Goal: Task Accomplishment & Management: Manage account settings

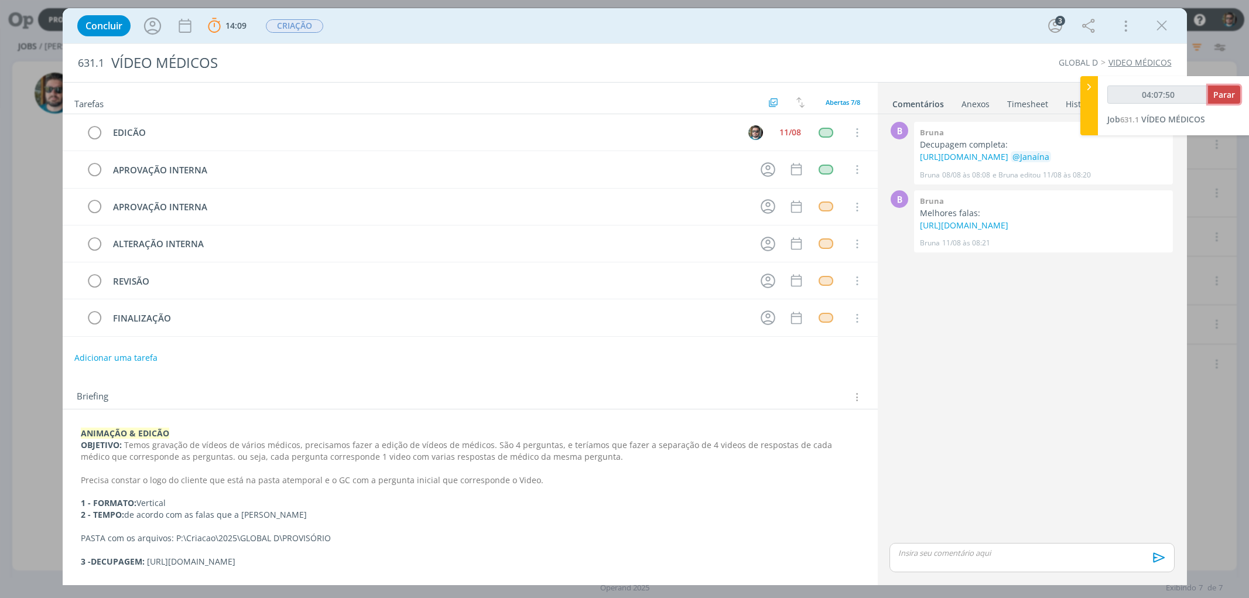
type input "04:07:51"
click at [1213, 97] on button "Parar" at bounding box center [1224, 95] width 32 height 18
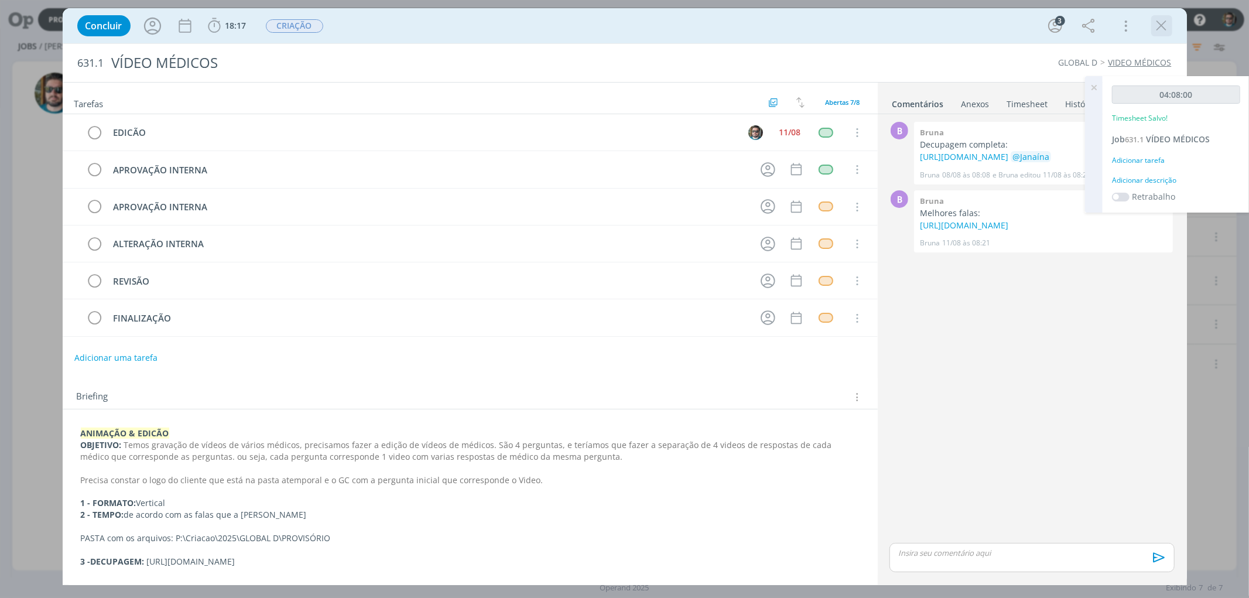
click at [1165, 30] on icon "dialog" at bounding box center [1162, 26] width 18 height 18
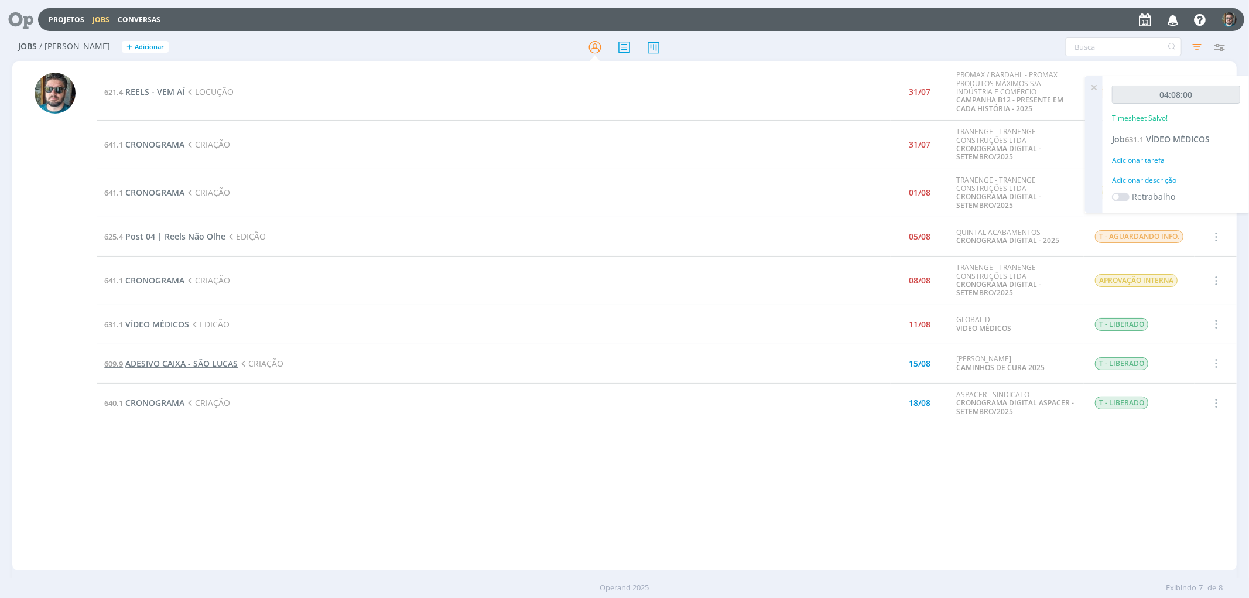
click at [174, 363] on span "ADESIVO CAIXA - SÃO LUCAS" at bounding box center [181, 363] width 112 height 11
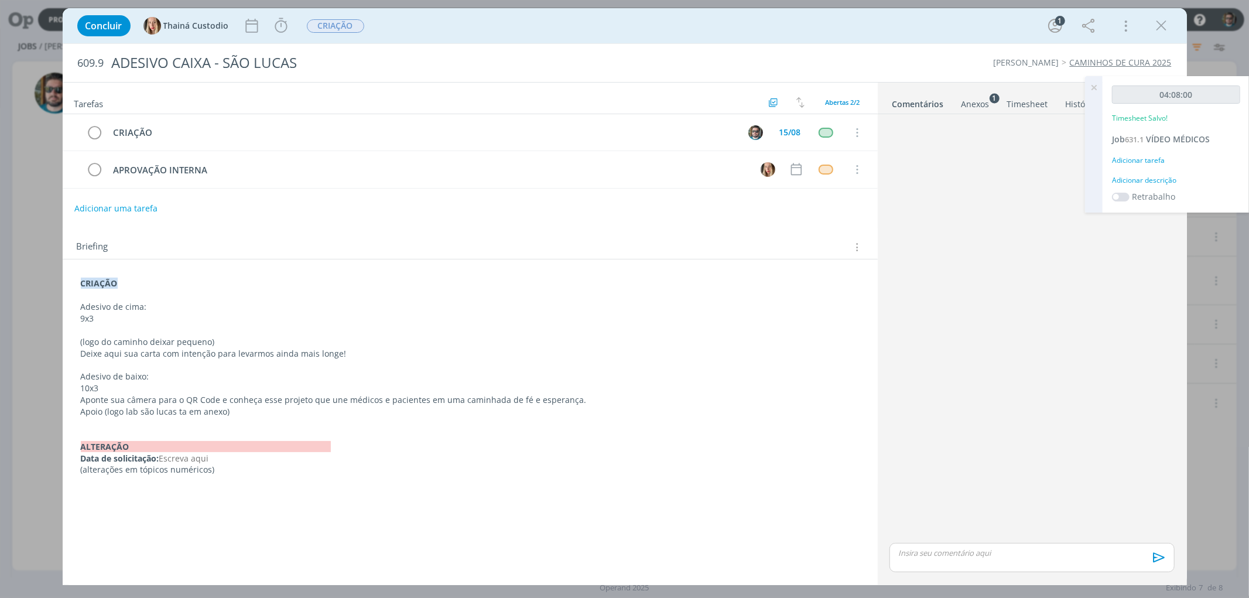
click at [979, 103] on div "Anexos 1" at bounding box center [976, 104] width 28 height 12
click at [923, 107] on link "Comentários" at bounding box center [917, 101] width 51 height 17
click at [211, 331] on p "dialog" at bounding box center [470, 330] width 779 height 12
drag, startPoint x: 79, startPoint y: 352, endPoint x: 348, endPoint y: 357, distance: 269.5
click at [348, 357] on div "CRIAÇÃO Adesivo de cima: 9x3 (logo do caminho deixar pequeno) Deixe aqui sua ca…" at bounding box center [470, 377] width 797 height 206
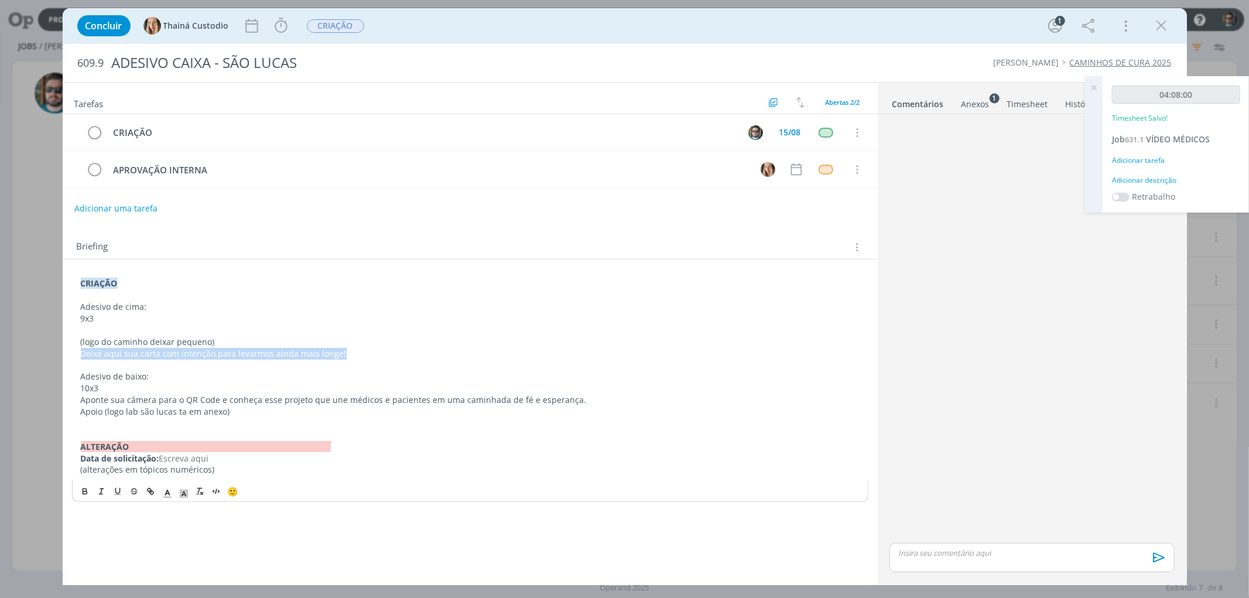
copy p "Deixe aqui sua carta com intenção para levarmos ainda mais longe!"
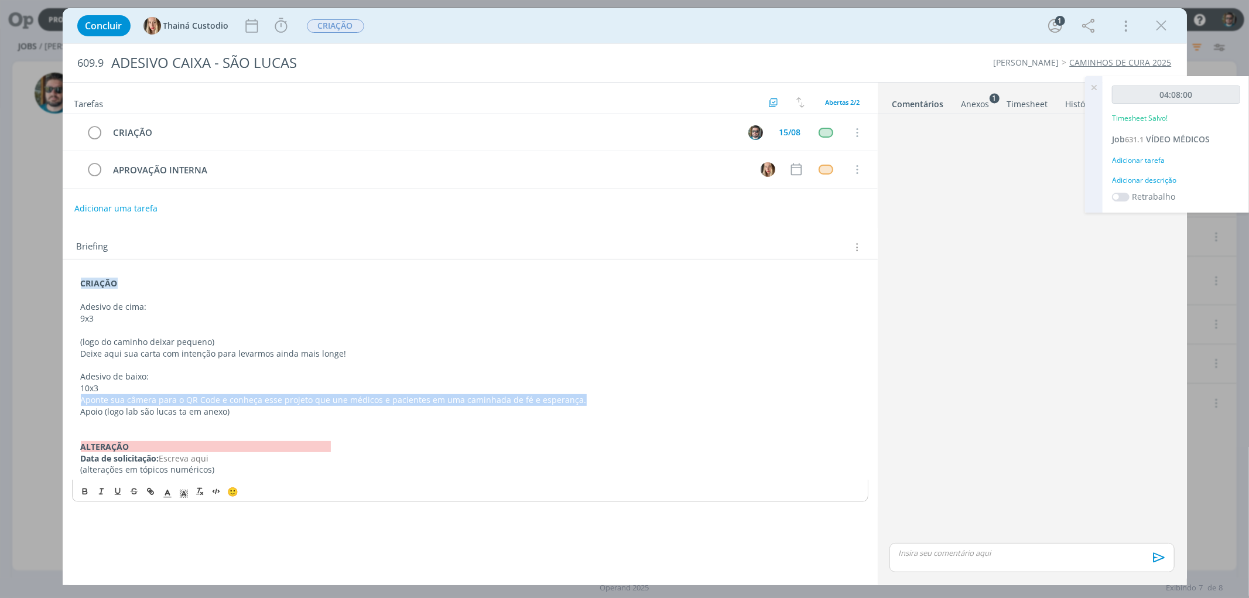
drag, startPoint x: 79, startPoint y: 398, endPoint x: 570, endPoint y: 402, distance: 491.4
click at [570, 402] on div "CRIAÇÃO Adesivo de cima: 9x3 (logo do caminho deixar pequeno) Deixe aqui sua ca…" at bounding box center [470, 377] width 797 height 206
copy p "Aponte sua câmera para o QR Code e conheça esse projeto que une médicos e pacie…"
click at [985, 102] on div "Anexos 1" at bounding box center [976, 104] width 28 height 12
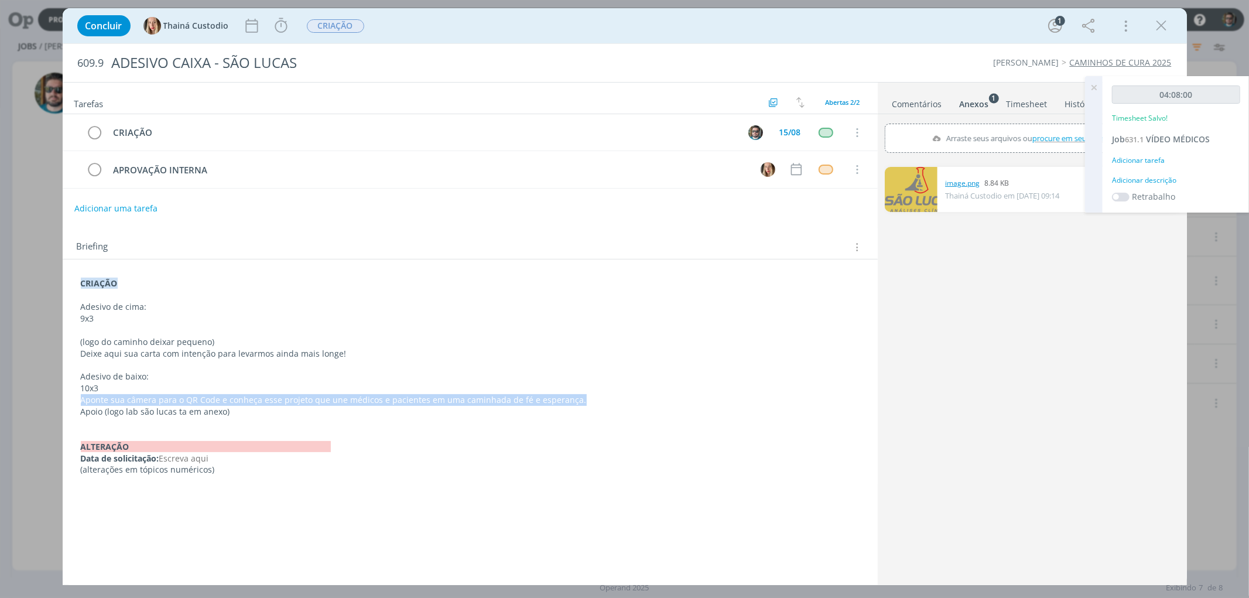
click at [949, 183] on link "image.png" at bounding box center [962, 183] width 35 height 11
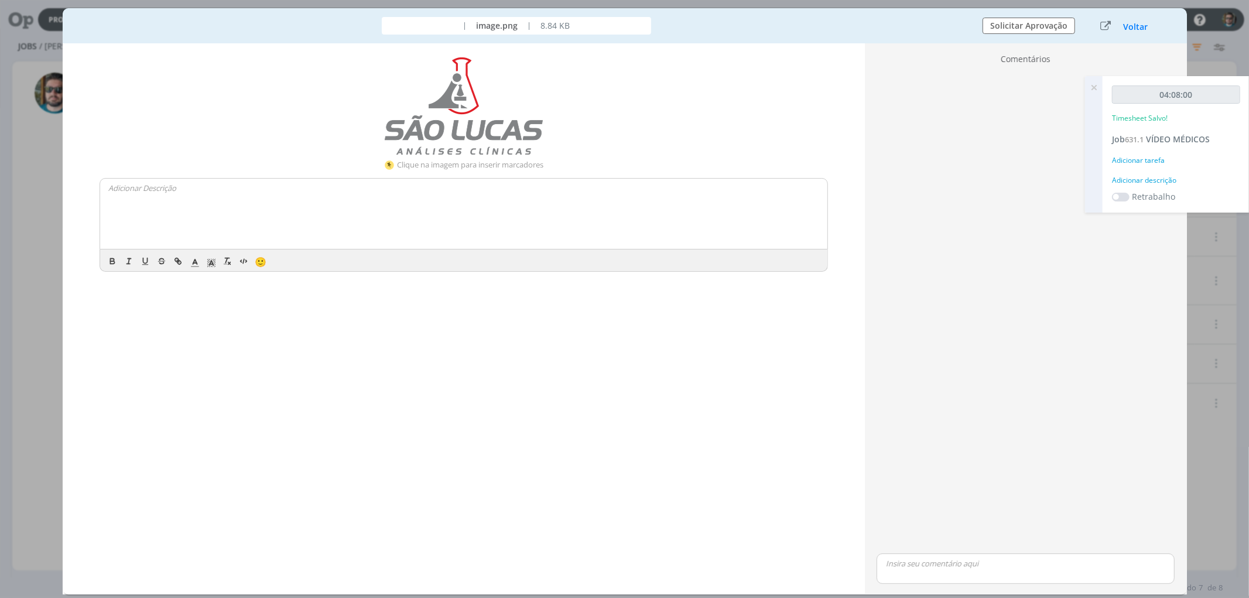
click at [463, 116] on img "dialog" at bounding box center [464, 105] width 158 height 97
click at [1138, 24] on button "Voltar" at bounding box center [1136, 26] width 26 height 9
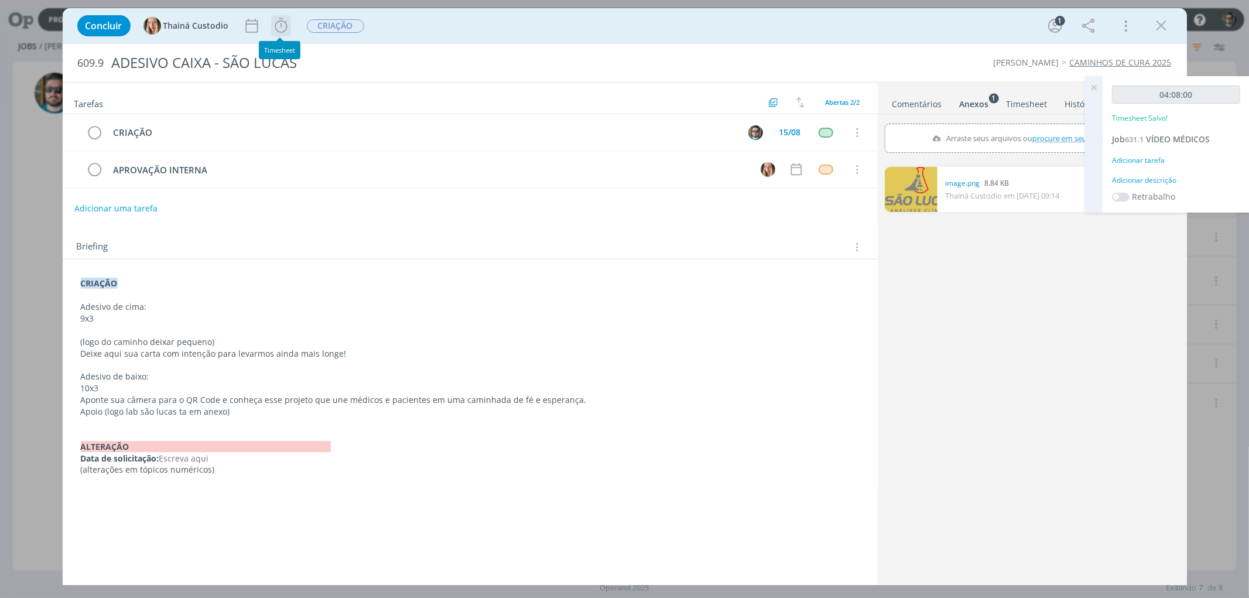
click at [279, 24] on icon "dialog" at bounding box center [281, 25] width 12 height 15
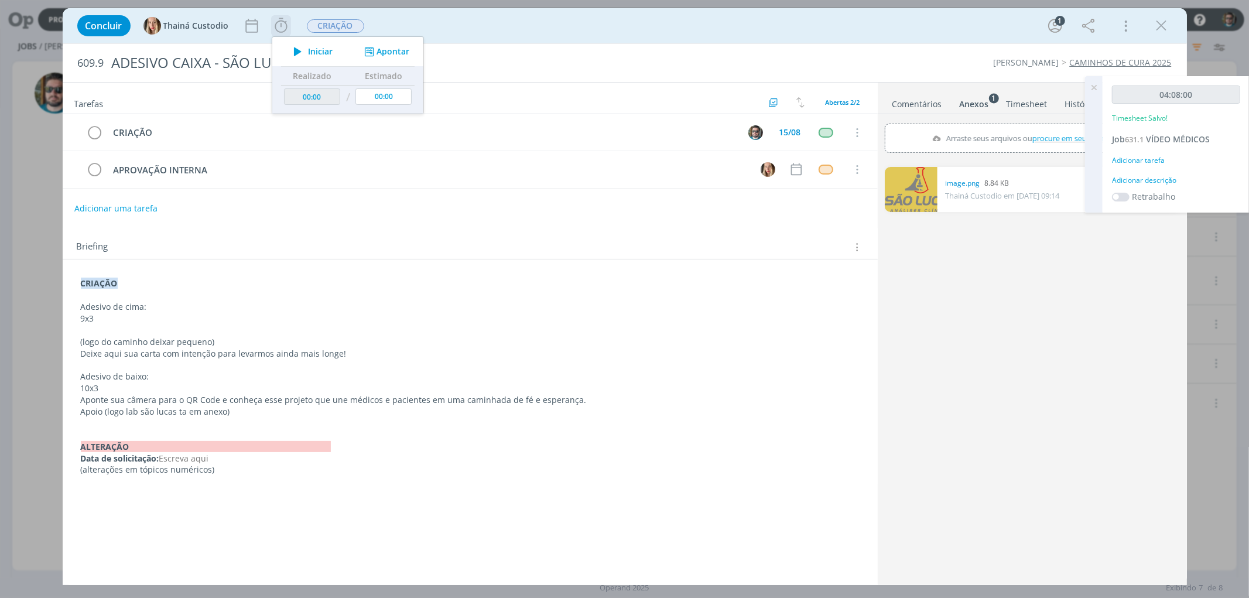
click at [317, 50] on span "Iniciar" at bounding box center [320, 51] width 25 height 8
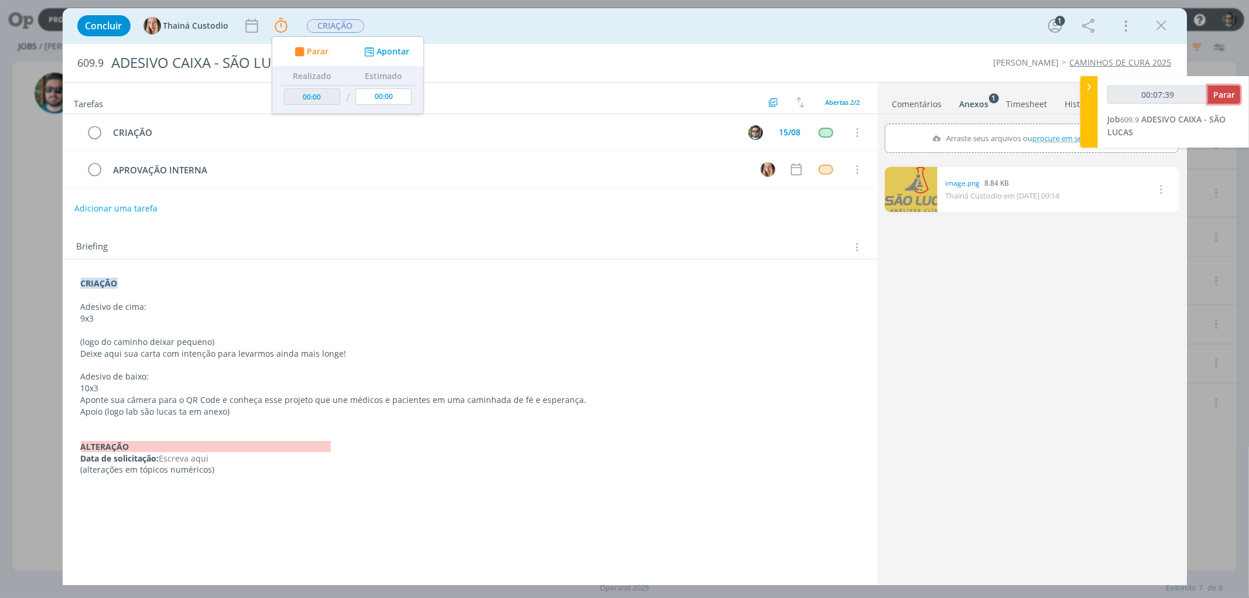
click at [1216, 94] on span "Parar" at bounding box center [1225, 94] width 22 height 11
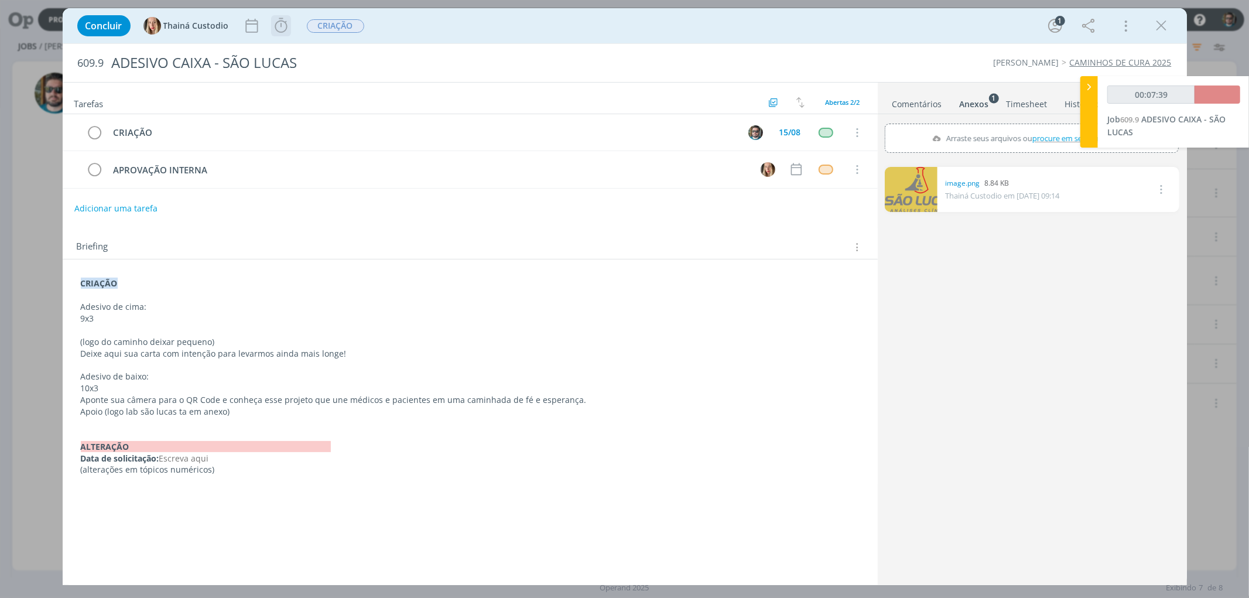
type input "00:08:00"
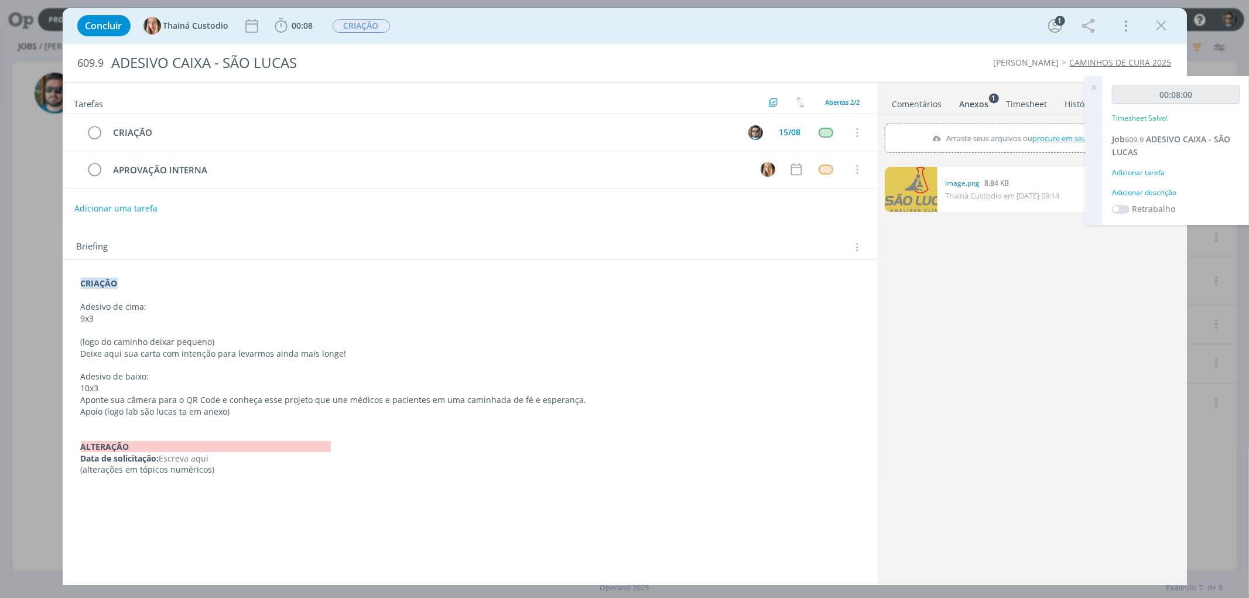
click at [1092, 86] on icon at bounding box center [1093, 87] width 21 height 23
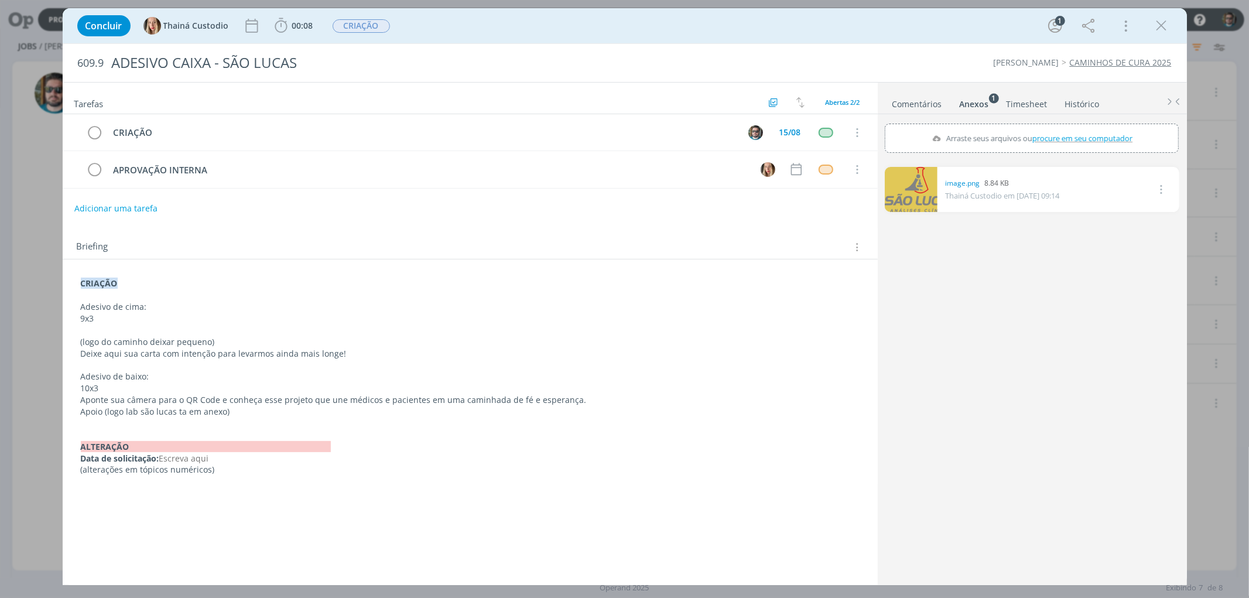
click at [1034, 100] on link "Timesheet" at bounding box center [1027, 101] width 42 height 17
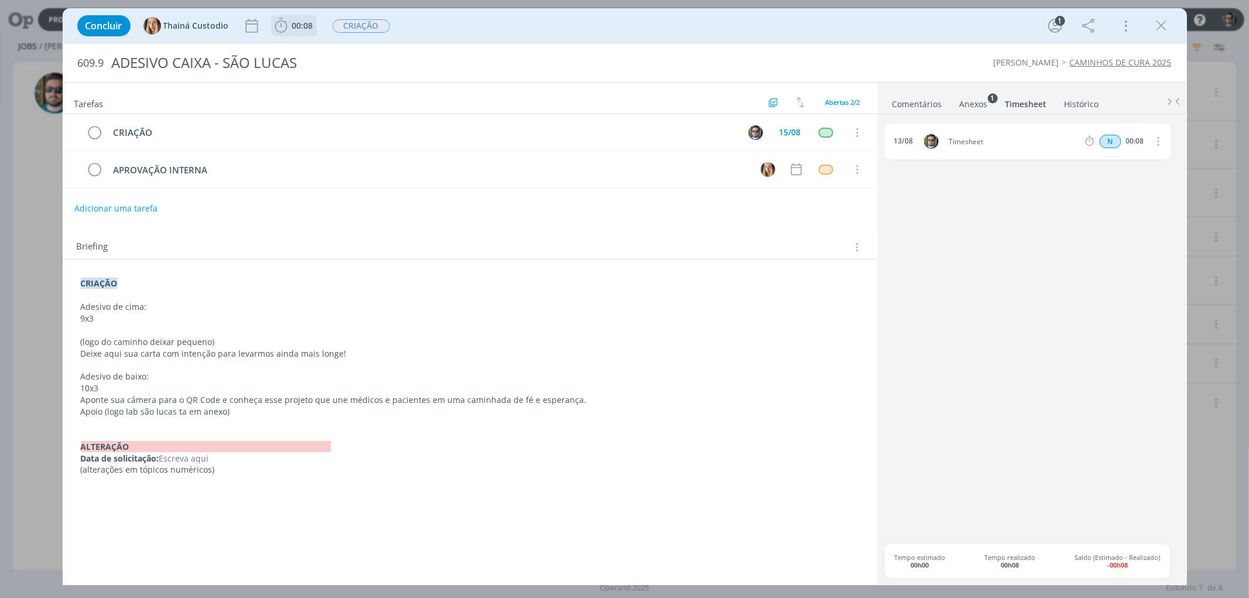
click at [295, 28] on span "00:08" at bounding box center [302, 25] width 21 height 11
click at [367, 47] on icon "dialog" at bounding box center [368, 51] width 15 height 11
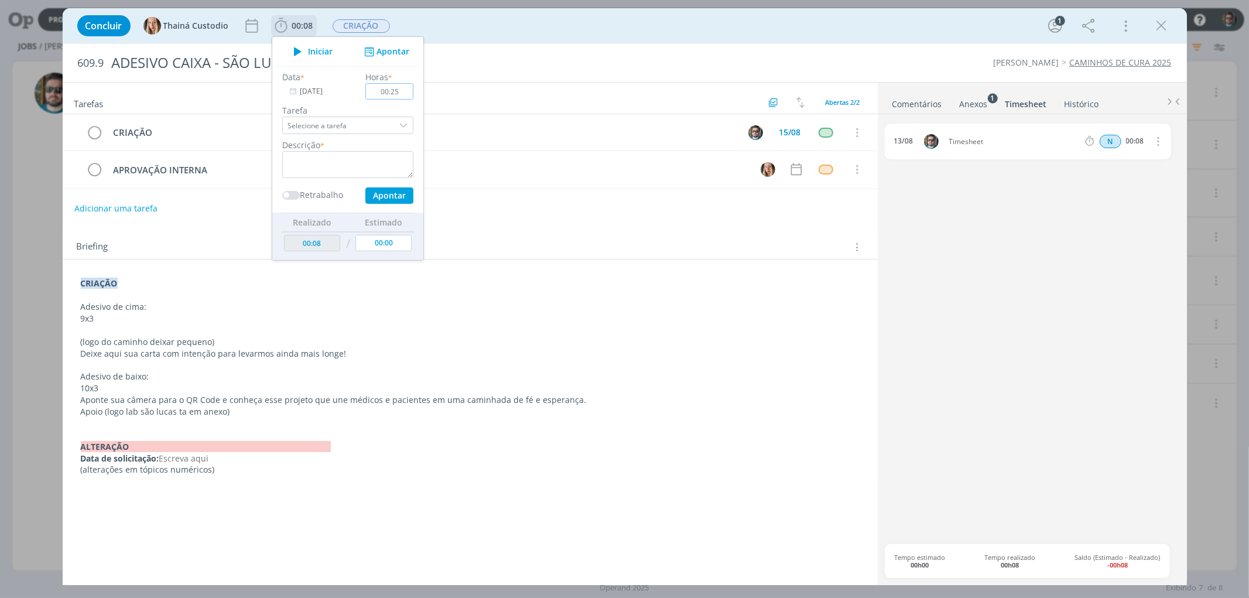
type input "00:25"
click at [403, 124] on div "dialog" at bounding box center [405, 126] width 18 height 18
click at [324, 176] on div "CRIAÇÃO - [PERSON_NAME]" at bounding box center [338, 176] width 97 height 9
type input "CRIAÇÃO"
click at [318, 159] on textarea "dialog" at bounding box center [347, 164] width 131 height 27
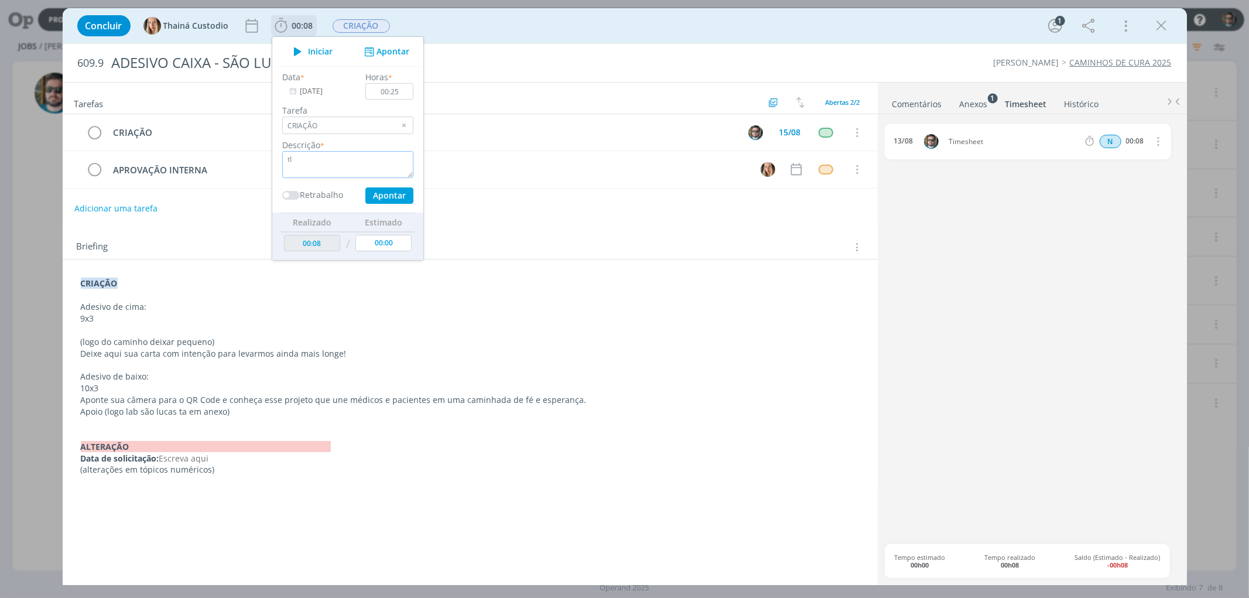
type textarea "t"
type textarea "Timesheet"
click at [289, 194] on span "dialog" at bounding box center [291, 195] width 18 height 9
click at [296, 193] on span "dialog" at bounding box center [291, 195] width 18 height 9
click at [374, 197] on button "Apontar" at bounding box center [389, 195] width 48 height 16
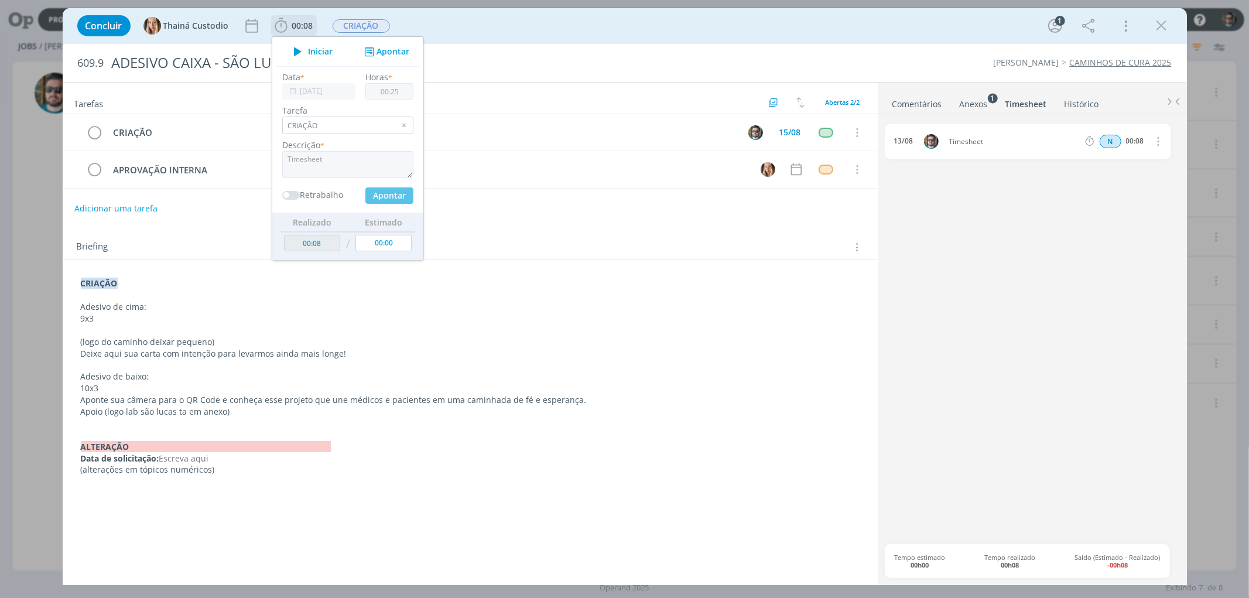
type input "00:33"
type input "00:00"
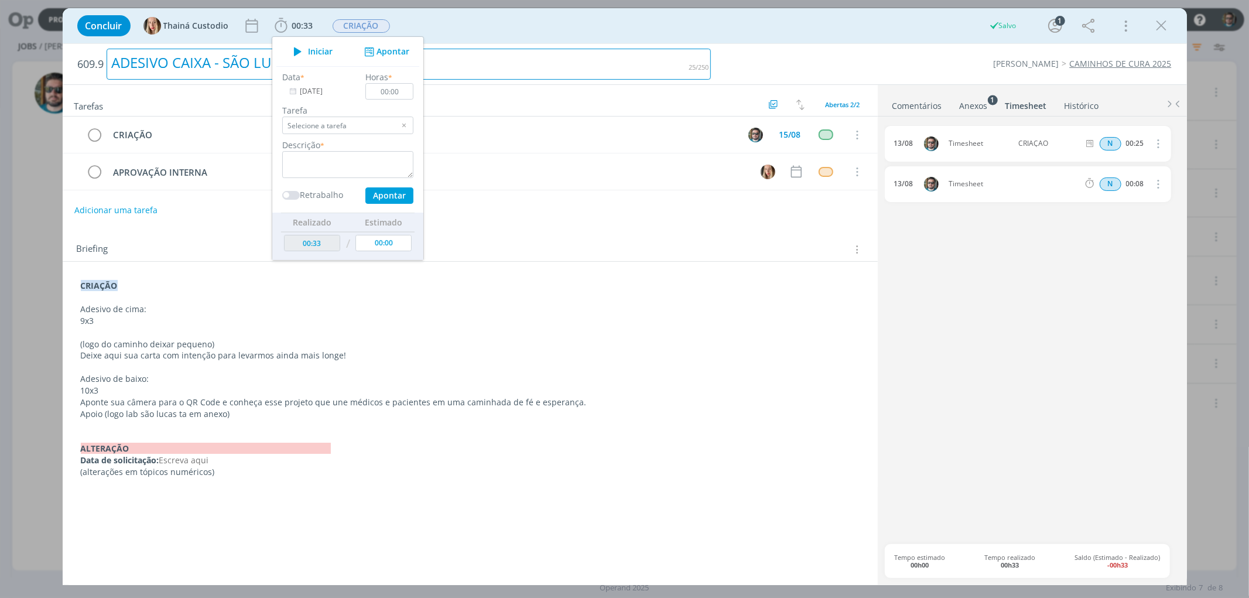
click at [526, 62] on div "ADESIVO CAIXA - SÃO LUCAS" at bounding box center [409, 64] width 604 height 31
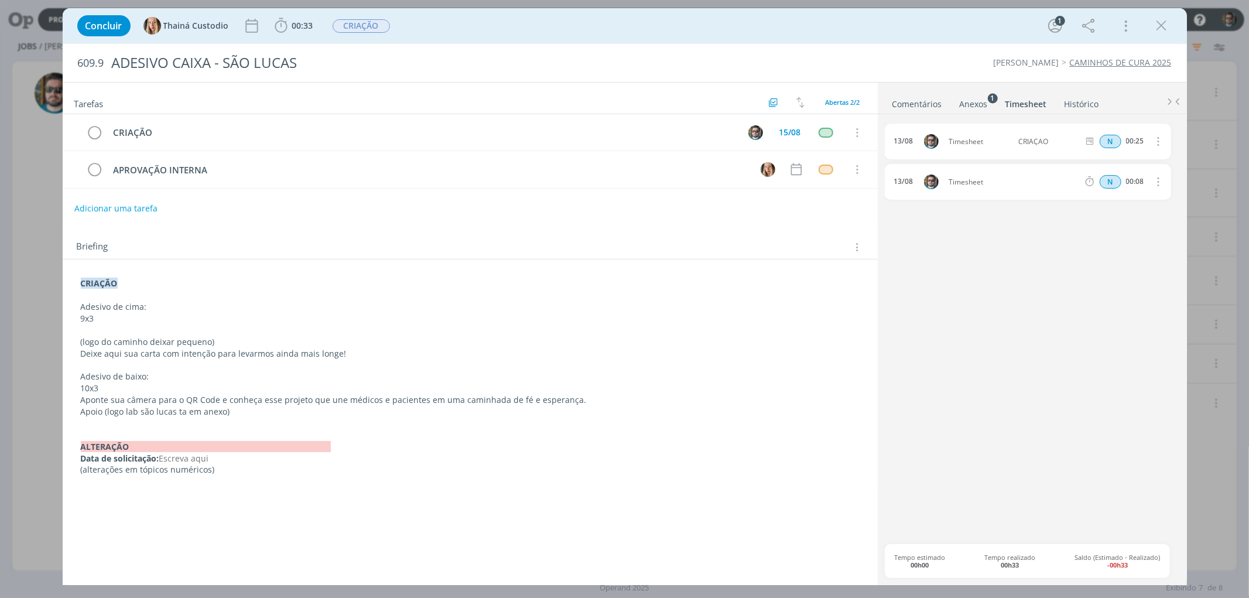
click at [911, 106] on link "Comentários" at bounding box center [917, 101] width 51 height 17
click at [924, 548] on p "dialog" at bounding box center [1032, 553] width 266 height 11
click at [1154, 562] on icon "dialog" at bounding box center [1157, 562] width 12 height 10
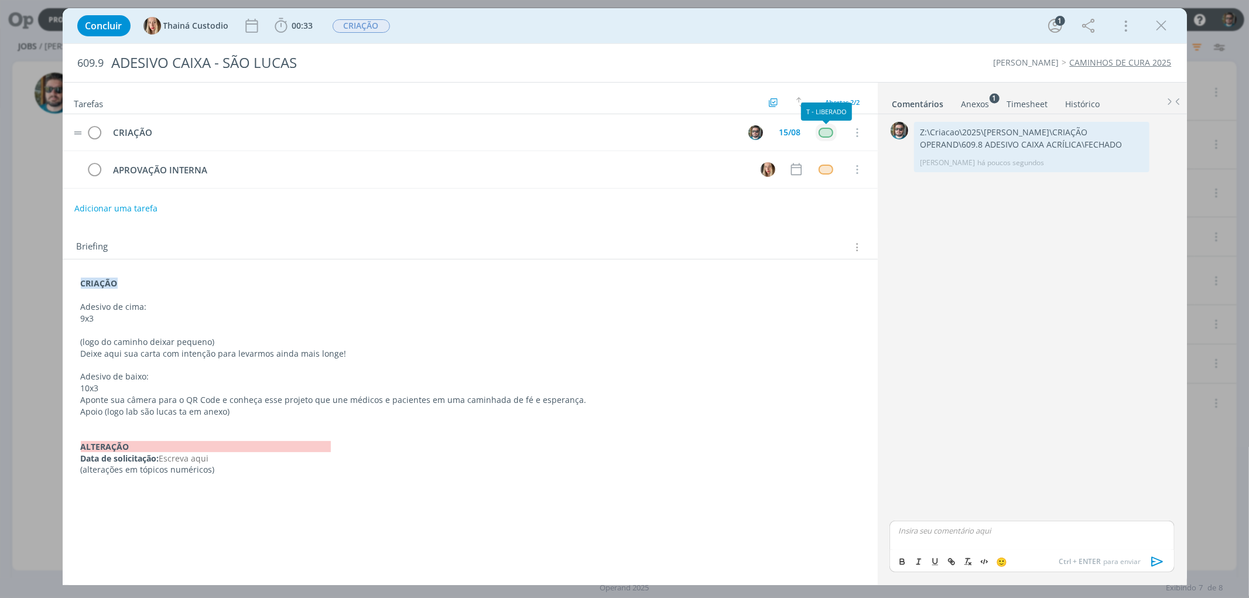
click at [823, 137] on div "dialog" at bounding box center [826, 133] width 15 height 10
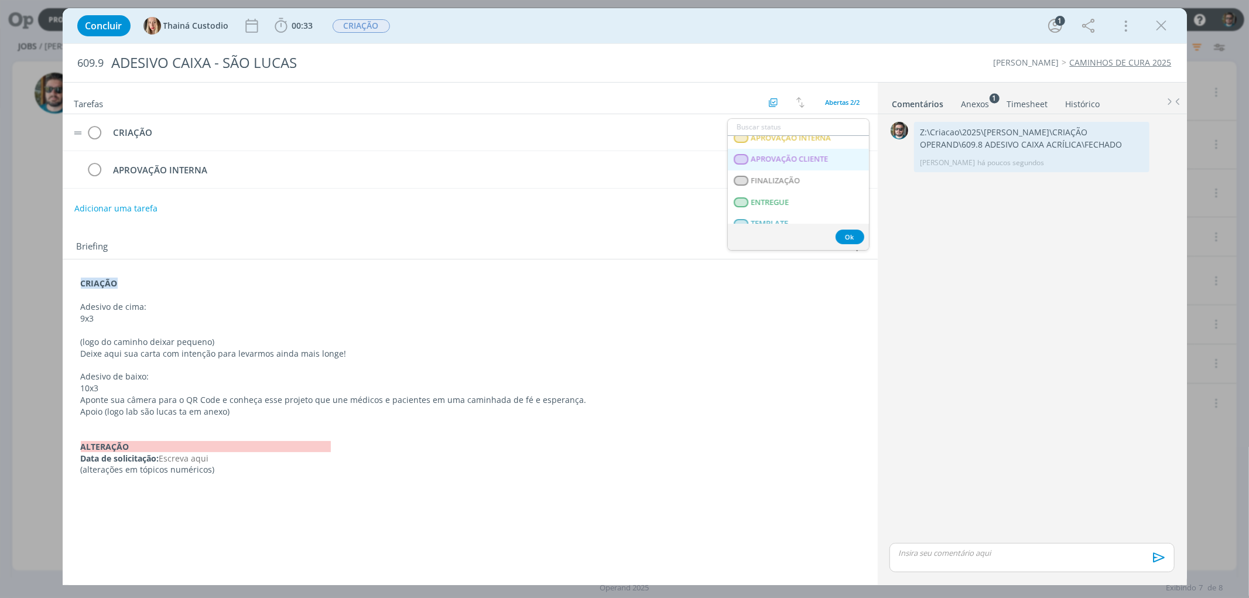
scroll to position [195, 0]
click at [775, 170] on span "APROVAÇÃO INTERNA" at bounding box center [791, 166] width 80 height 9
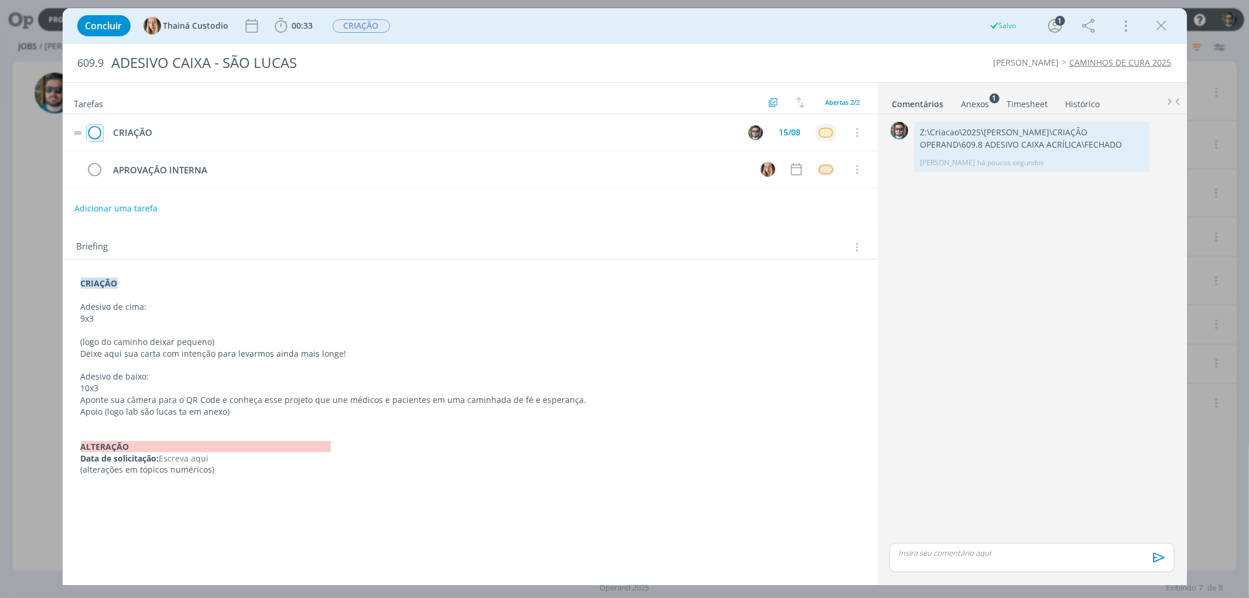
click at [96, 133] on icon "dialog" at bounding box center [95, 133] width 16 height 18
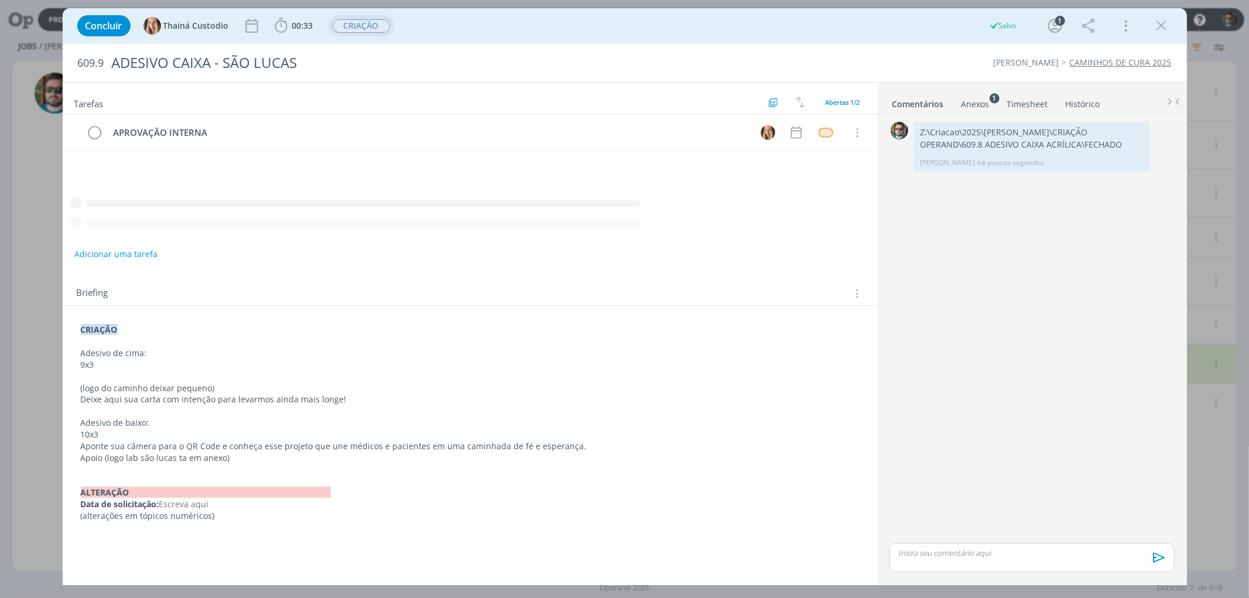
click at [340, 22] on span "CRIAÇÃO" at bounding box center [361, 25] width 57 height 13
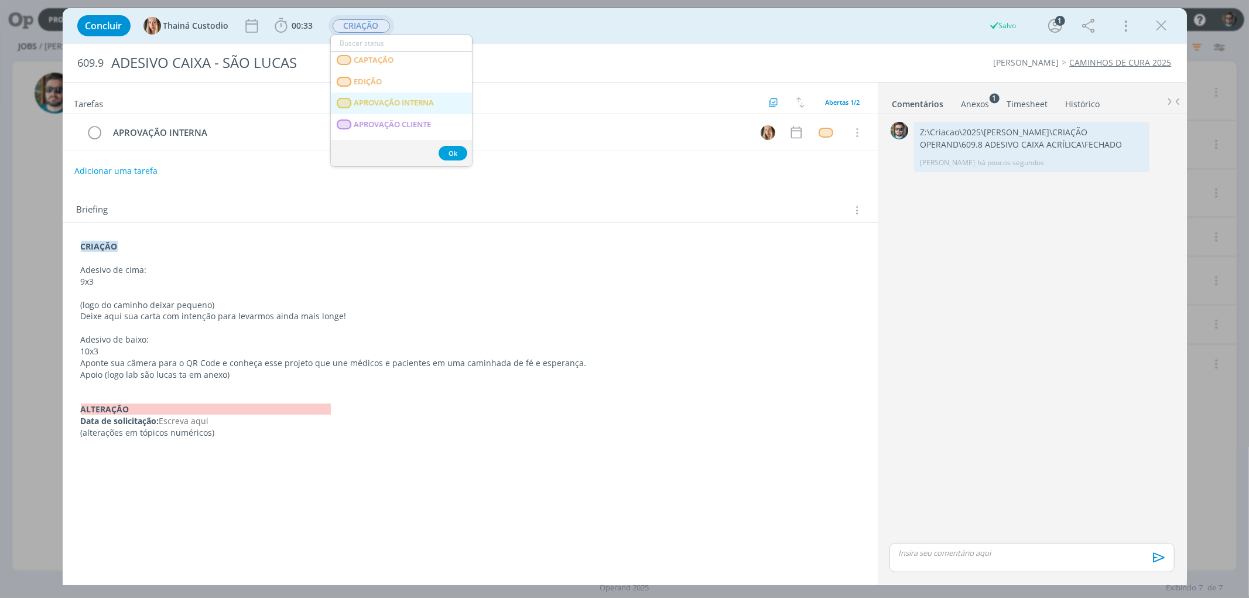
scroll to position [130, 0]
click at [395, 107] on span "APROVAÇÃO INTERNA" at bounding box center [394, 104] width 80 height 9
